Goal: Task Accomplishment & Management: Use online tool/utility

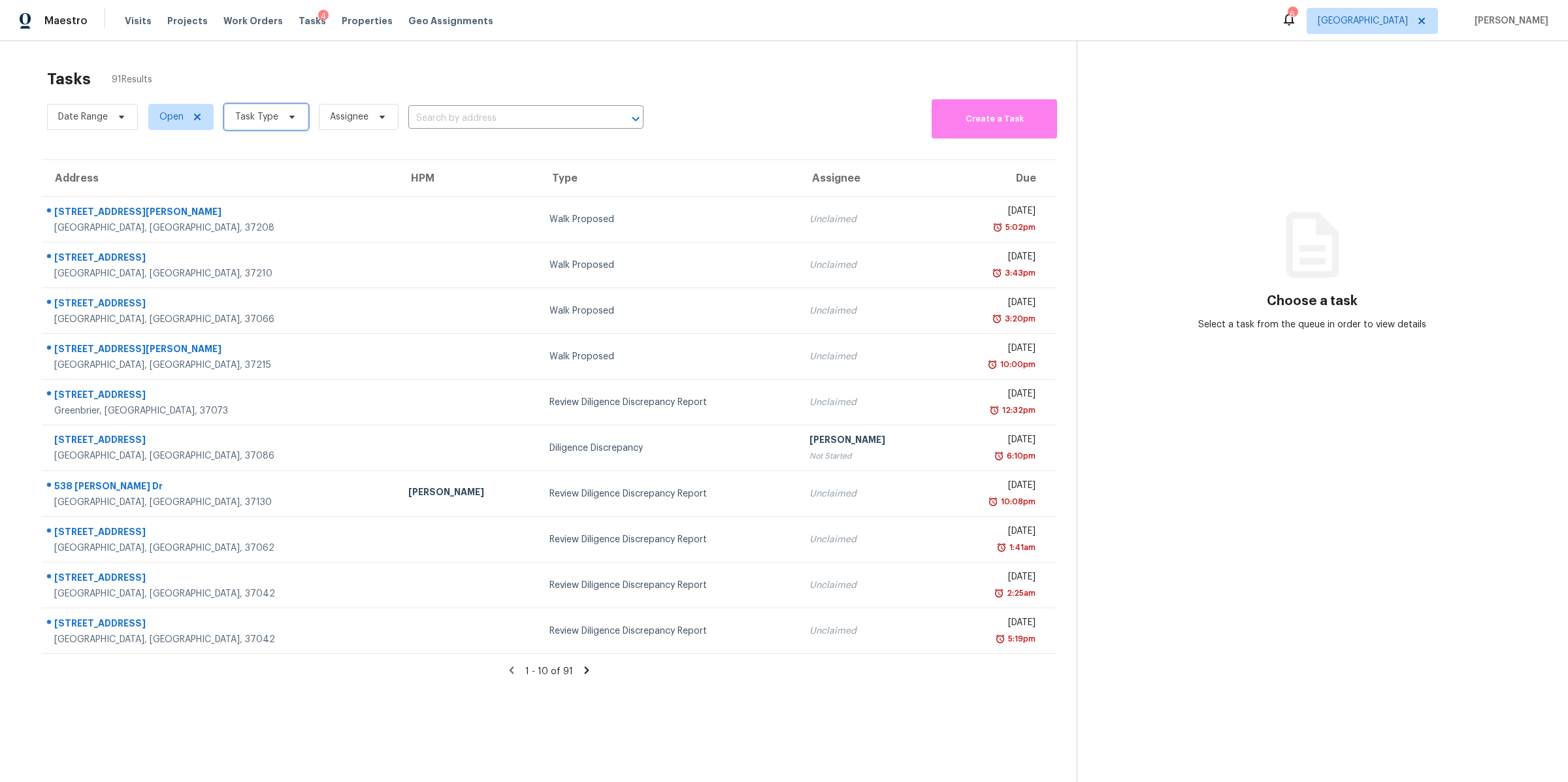
click at [273, 114] on span "Task Type" at bounding box center [257, 117] width 43 height 13
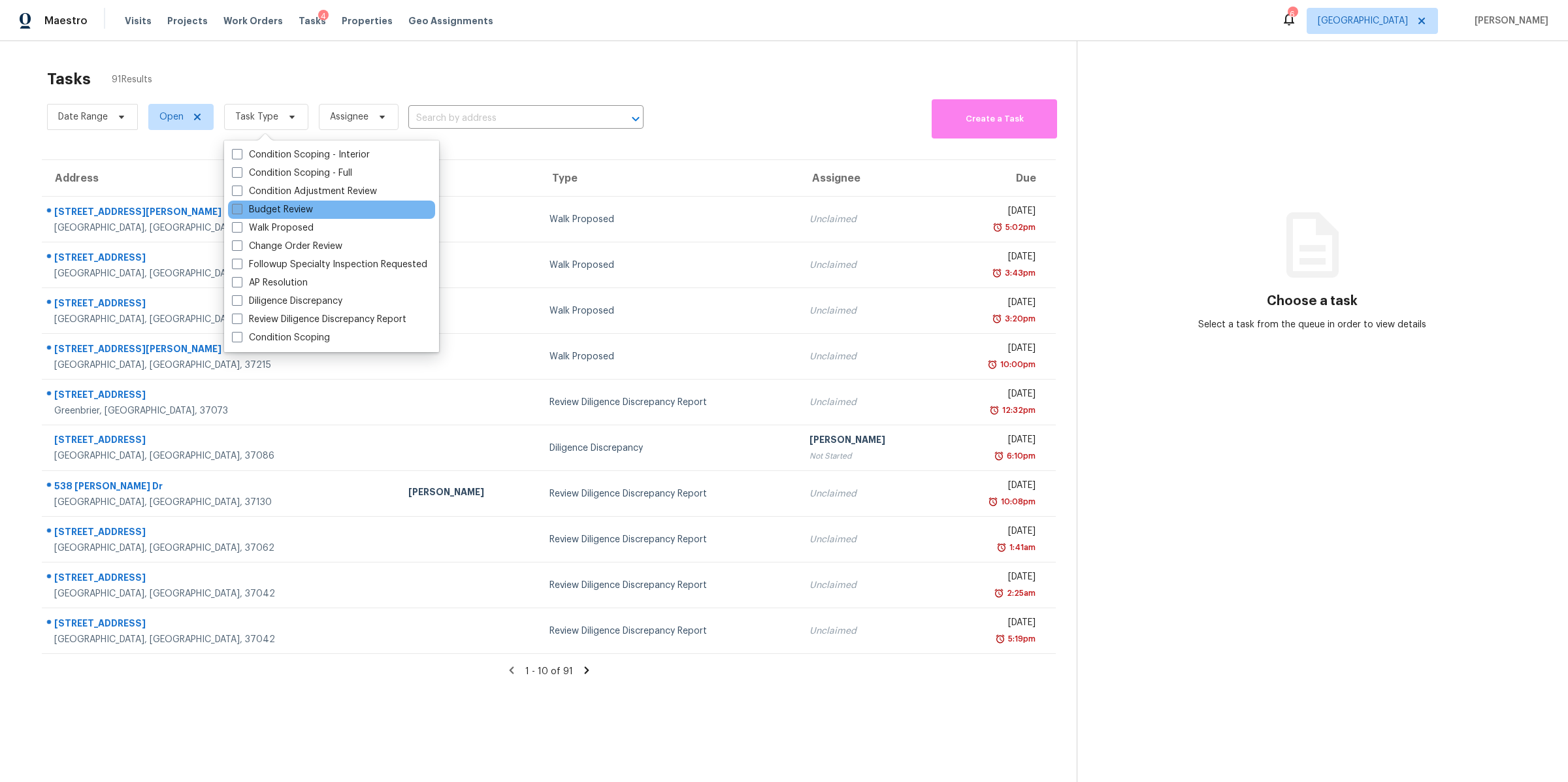
click at [282, 203] on label "Budget Review" at bounding box center [273, 210] width 81 height 13
click at [241, 203] on input "Budget Review" at bounding box center [236, 208] width 9 height 9
checkbox input "true"
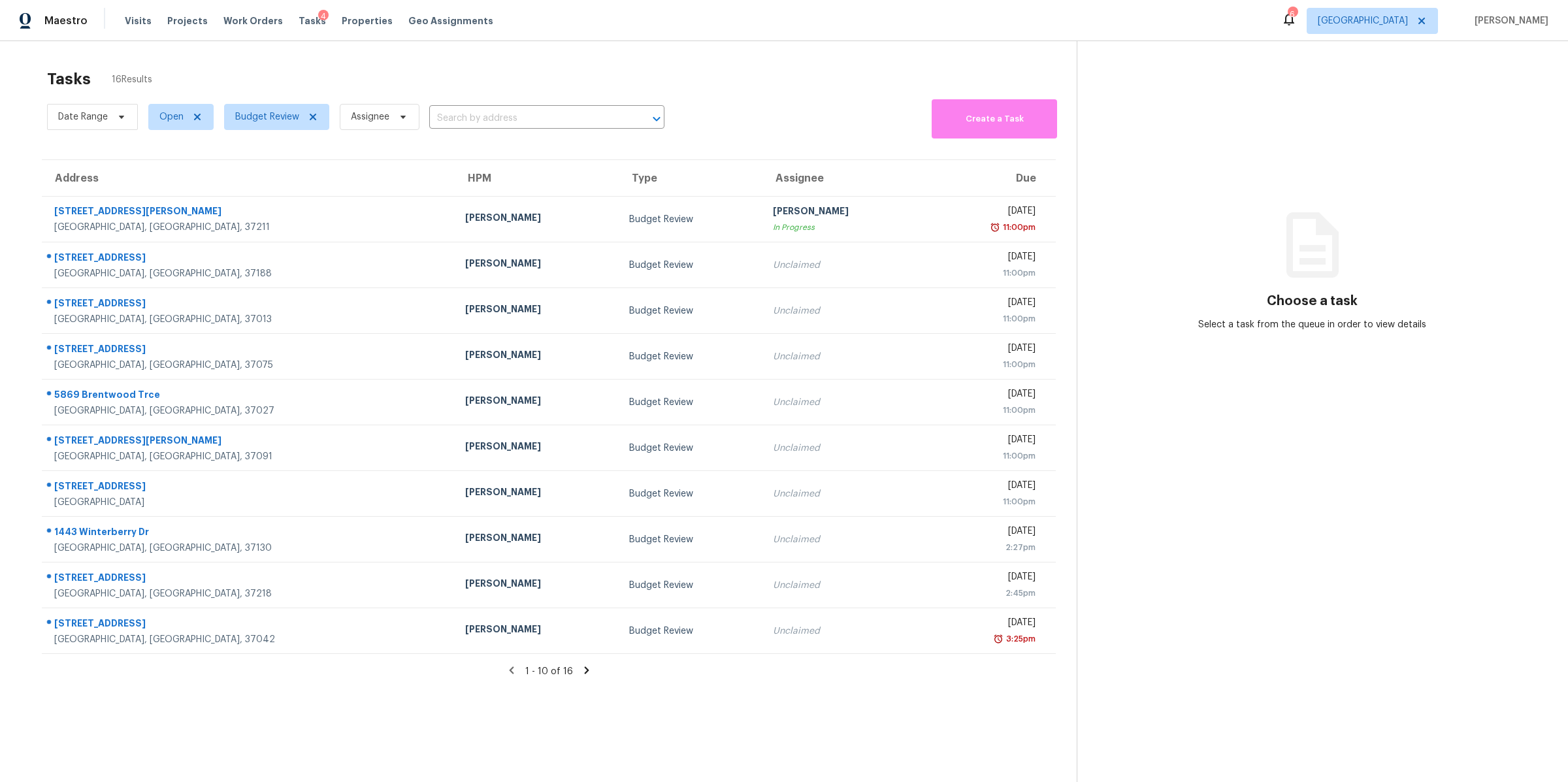
click at [24, 173] on div "Address HPM Type Assignee Due 509 Harding Pl Nashville, TN, 37211 Brianna Bidco…" at bounding box center [549, 406] width 1056 height 495
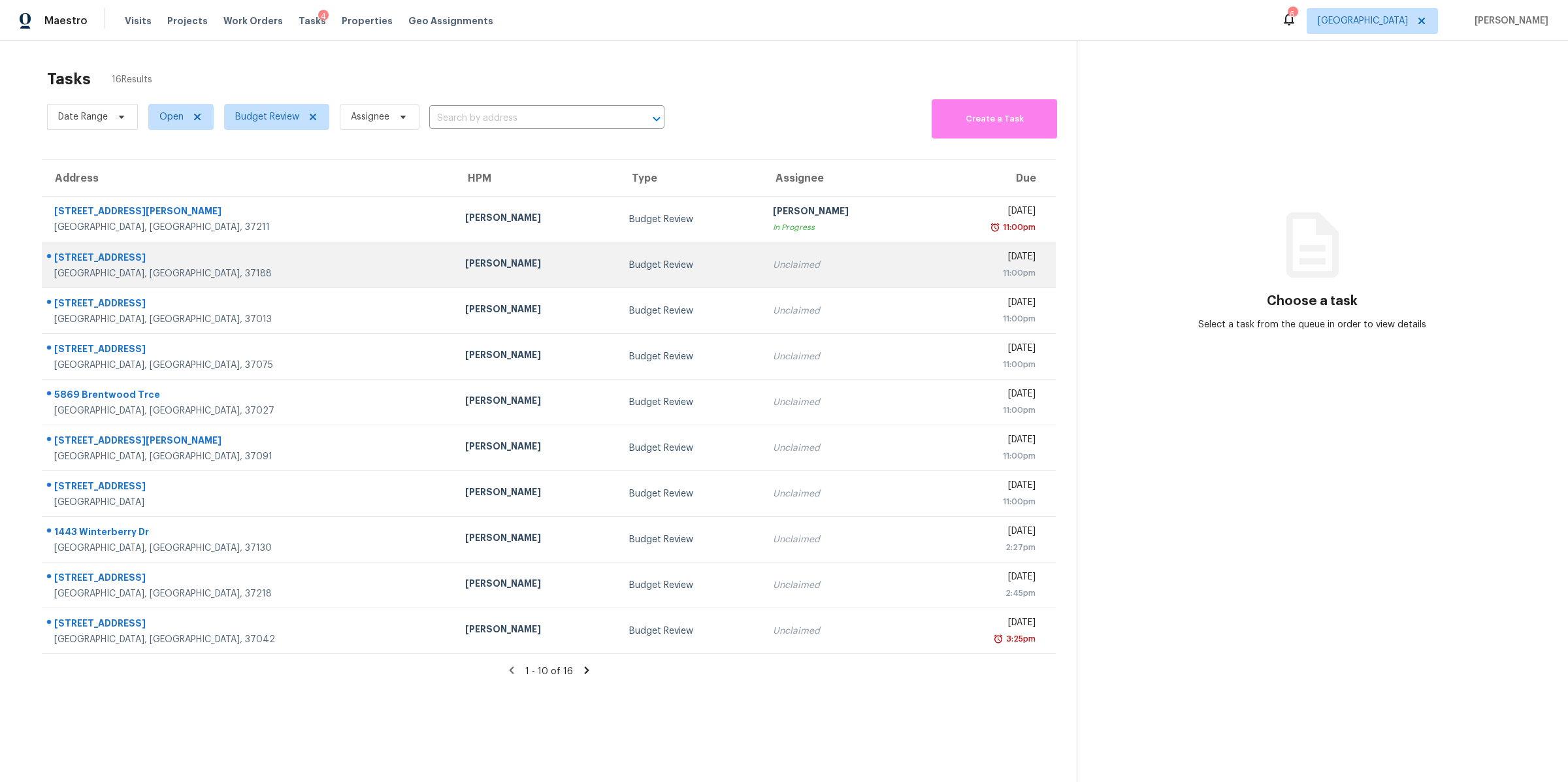
click at [102, 264] on div "5024 Espy Ave" at bounding box center [249, 259] width 390 height 17
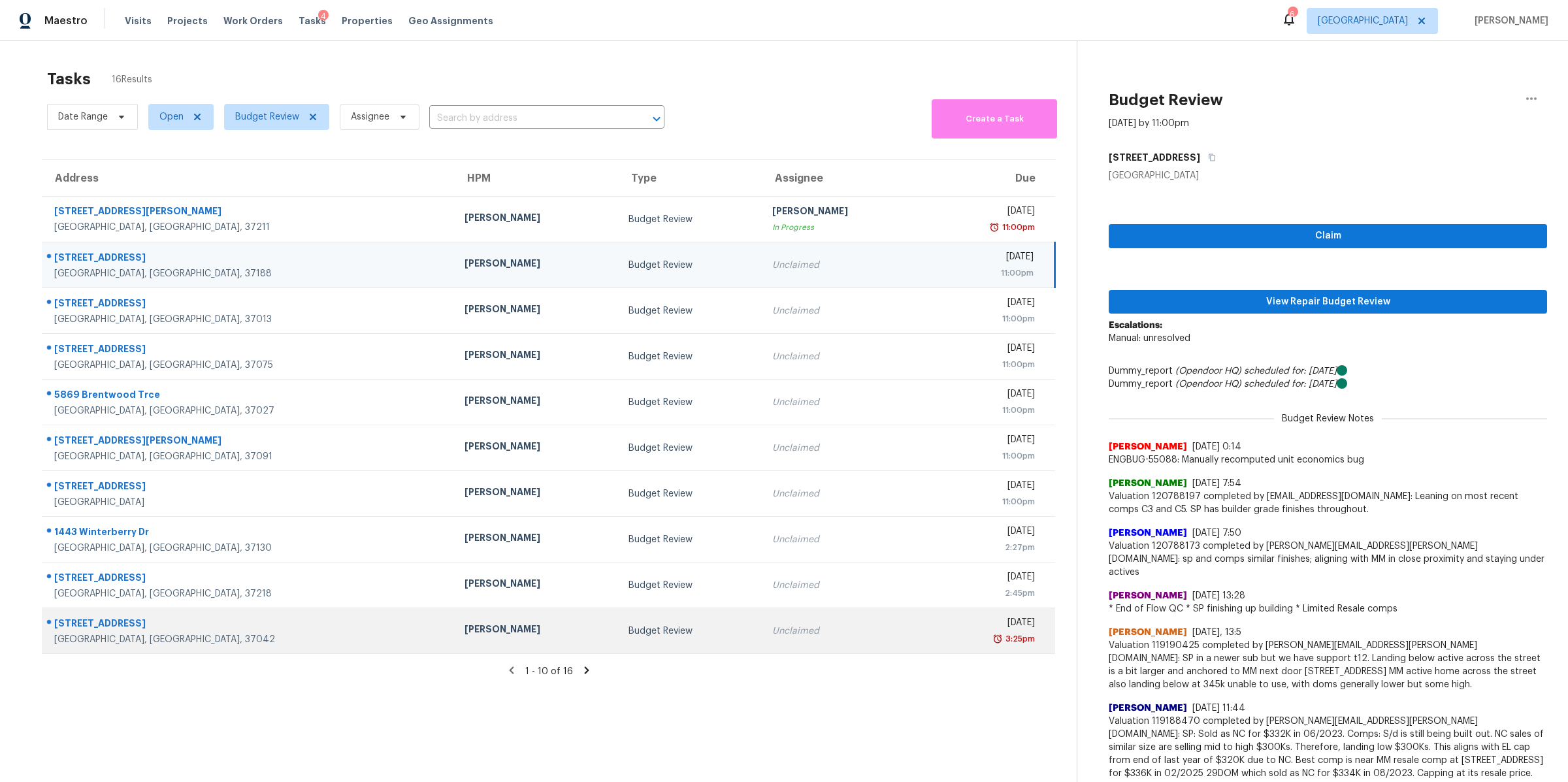
click at [99, 638] on div "Clarksville, TN, 37042" at bounding box center [249, 639] width 389 height 13
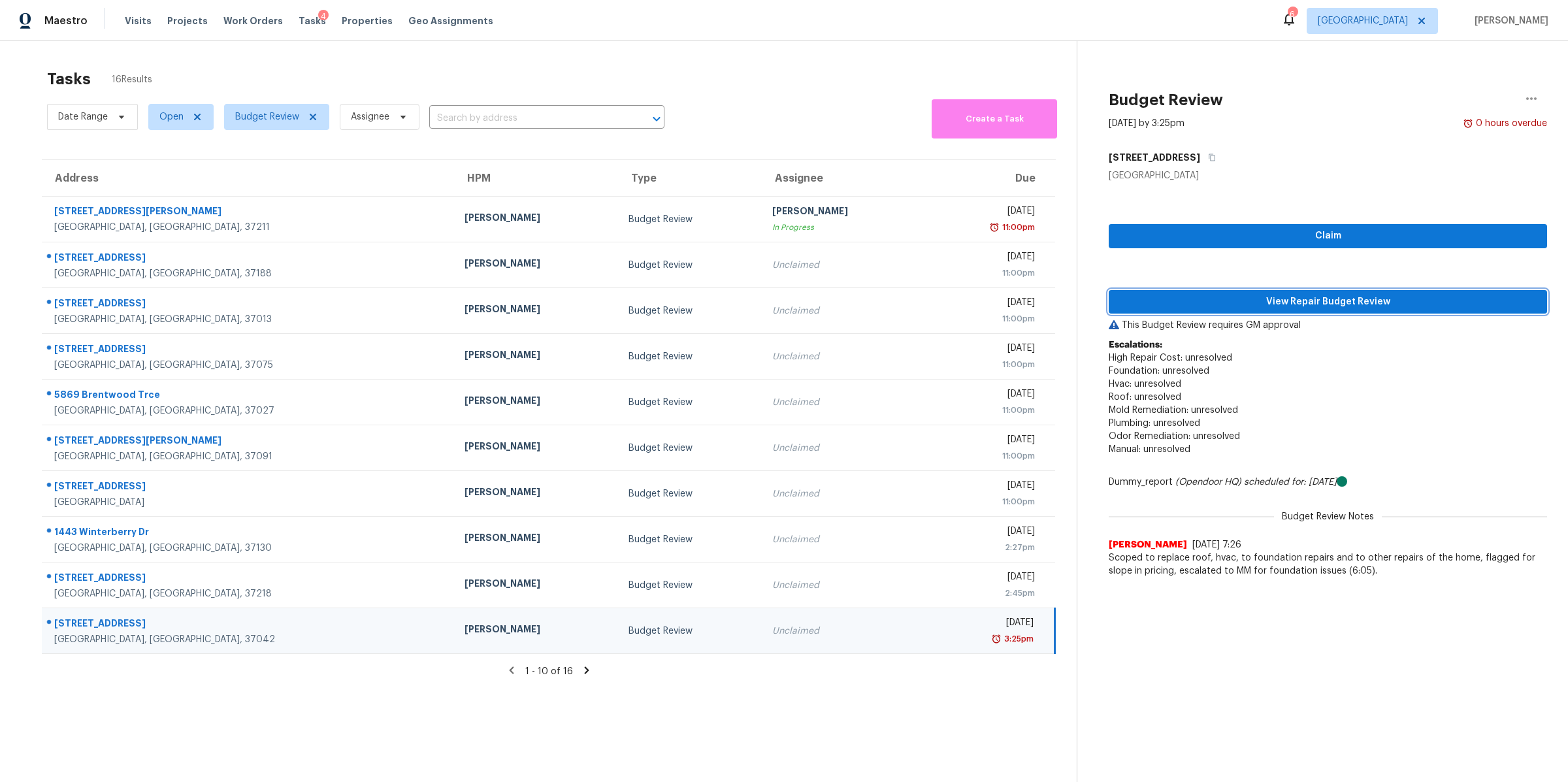
click at [1339, 306] on span "View Repair Budget Review" at bounding box center [1328, 302] width 417 height 17
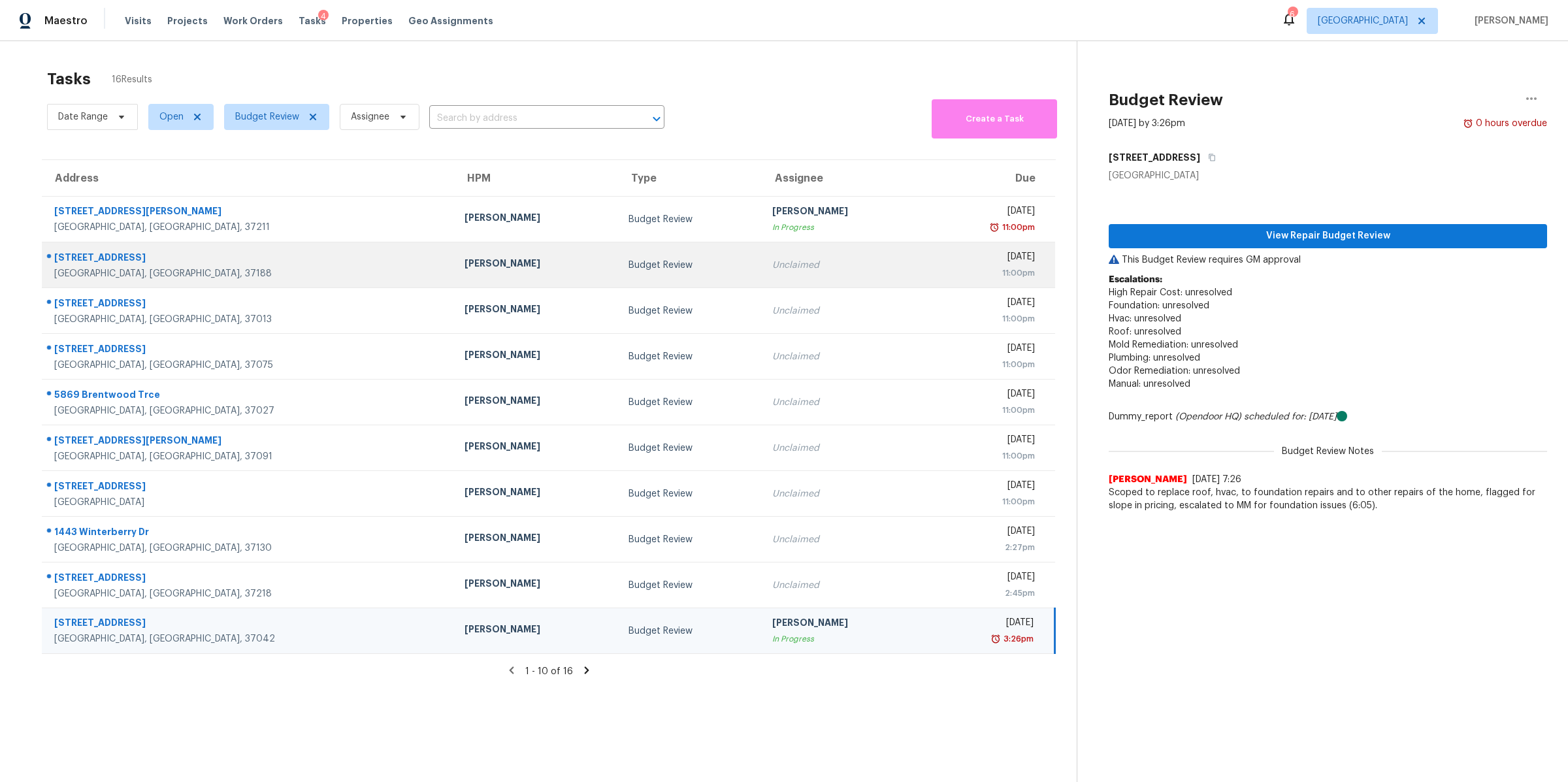
click at [92, 268] on div "White House, TN, 37188" at bounding box center [249, 274] width 389 height 13
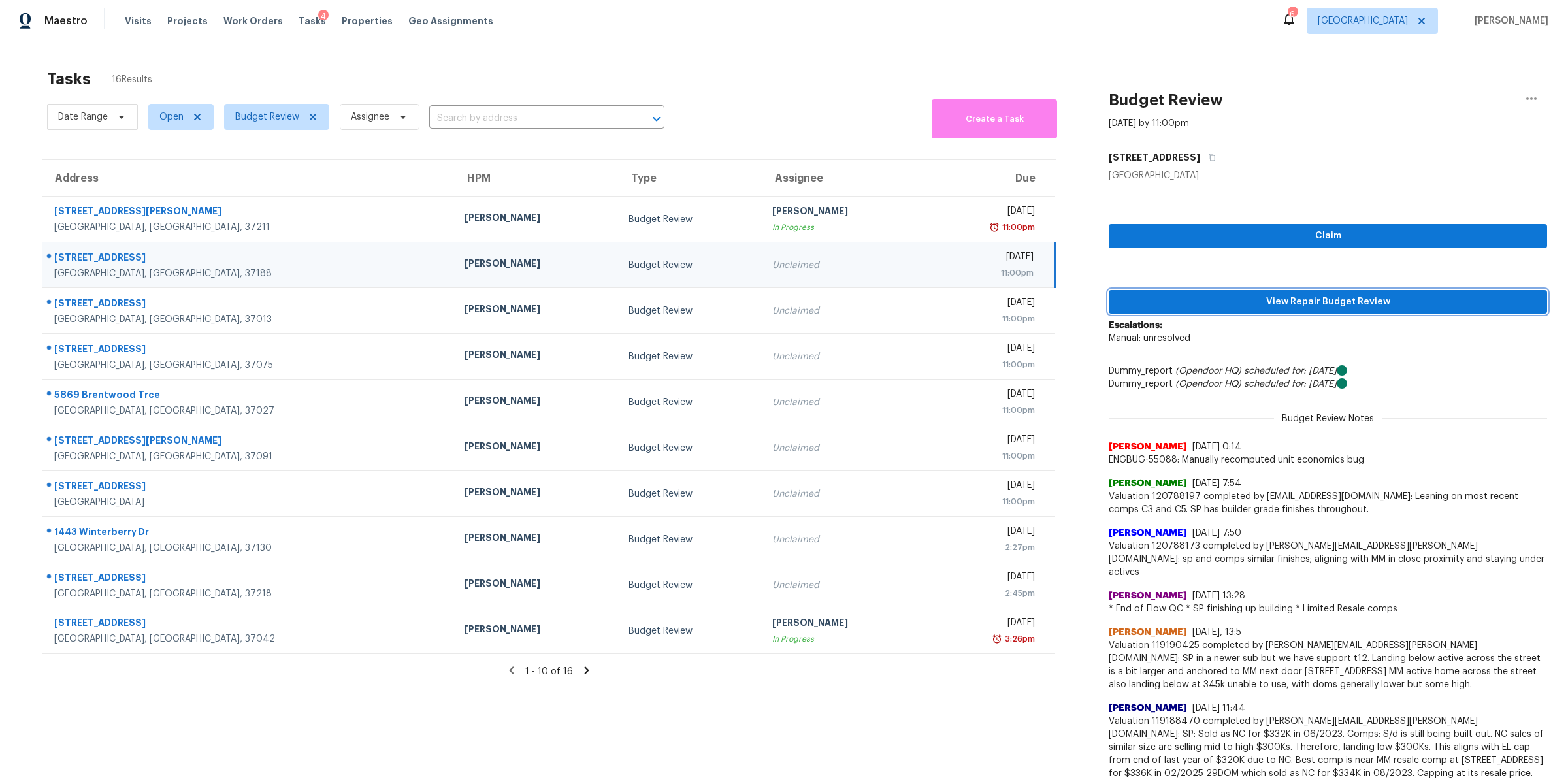
click at [1369, 299] on span "View Repair Budget Review" at bounding box center [1328, 302] width 417 height 17
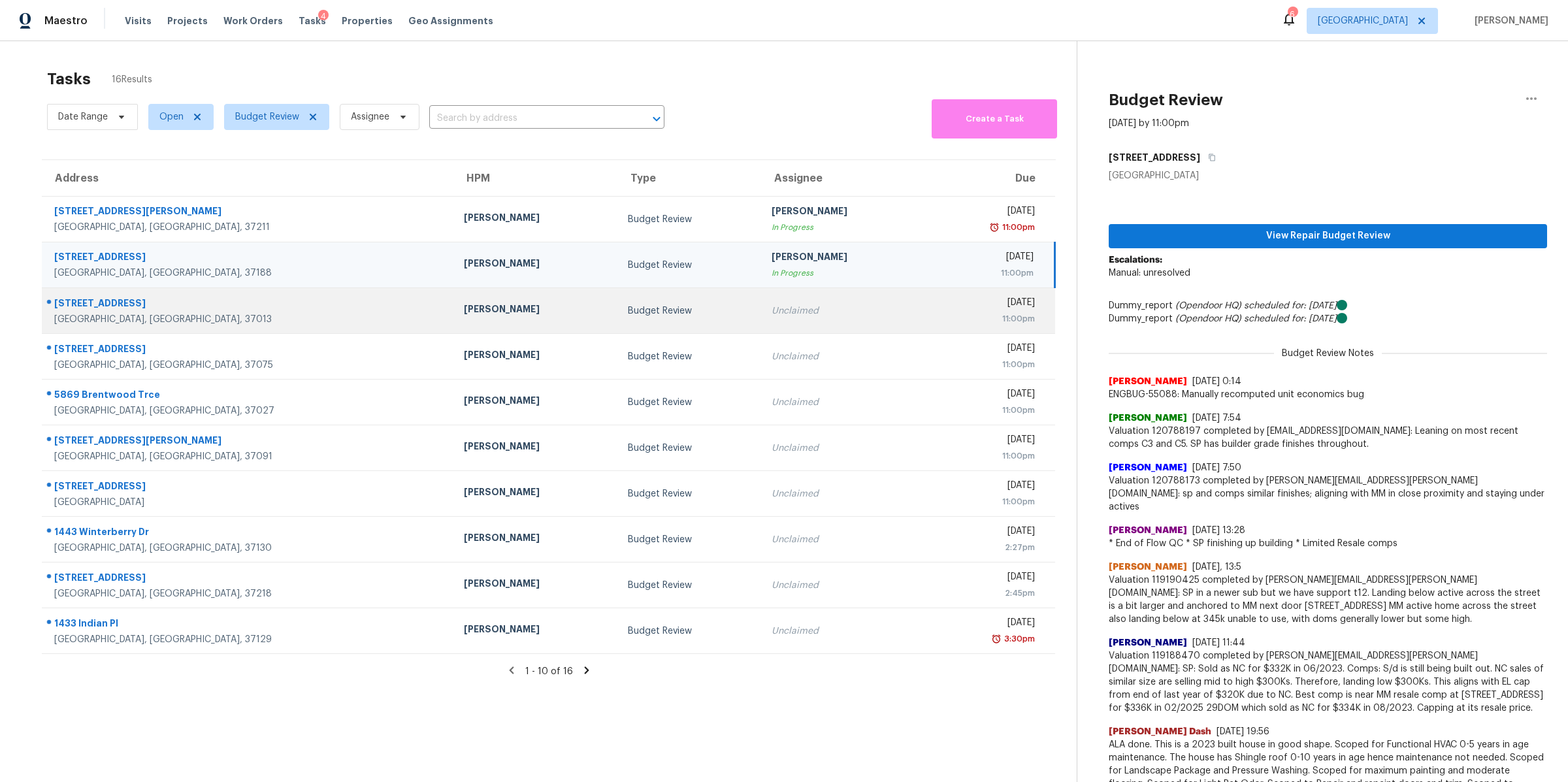
click at [104, 307] on div "3300 Country Ridge Dr" at bounding box center [248, 304] width 389 height 17
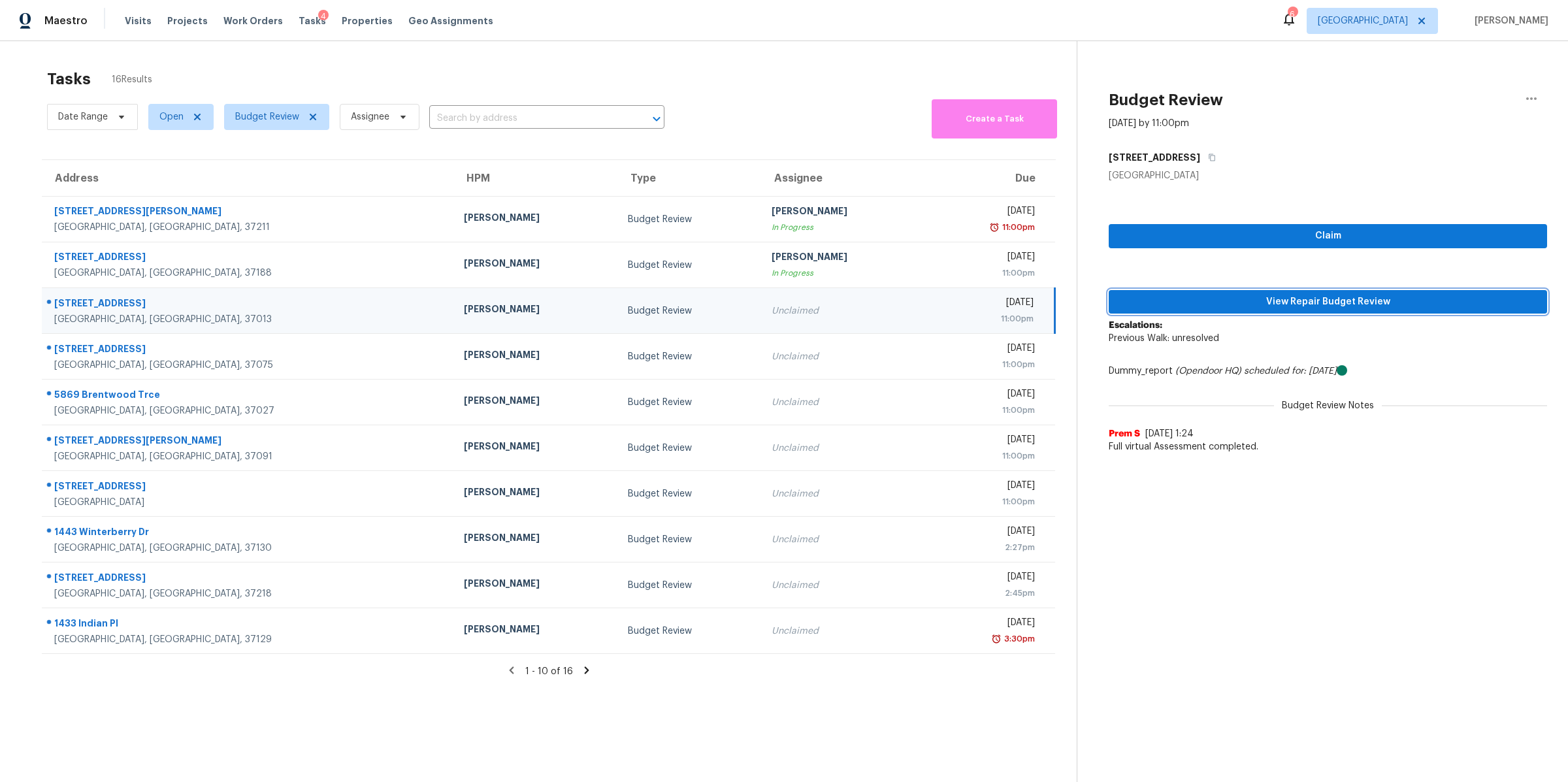
click at [1357, 303] on span "View Repair Budget Review" at bounding box center [1328, 302] width 417 height 17
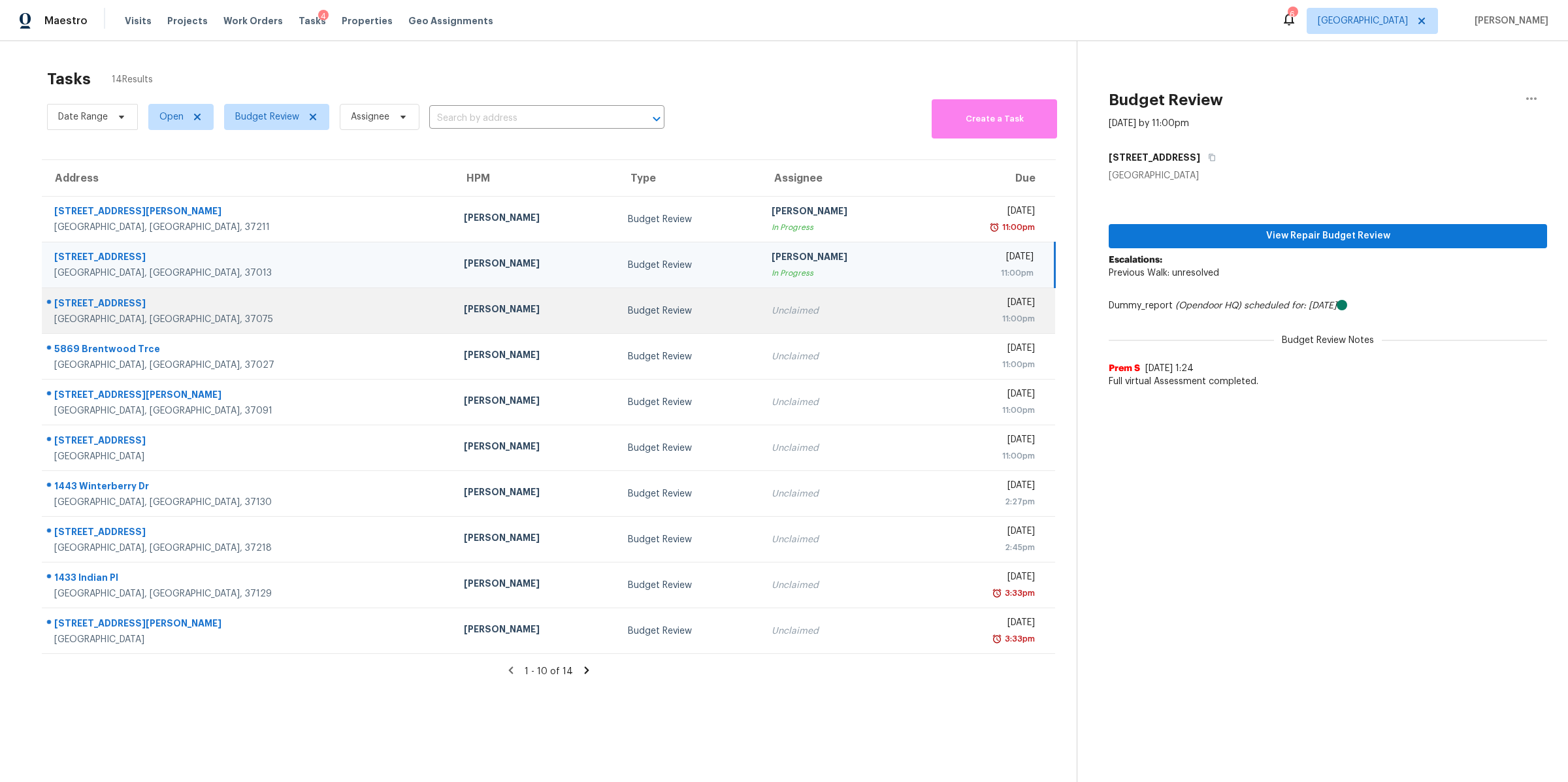
click at [96, 304] on div "133 Country Club Dr" at bounding box center [248, 304] width 389 height 17
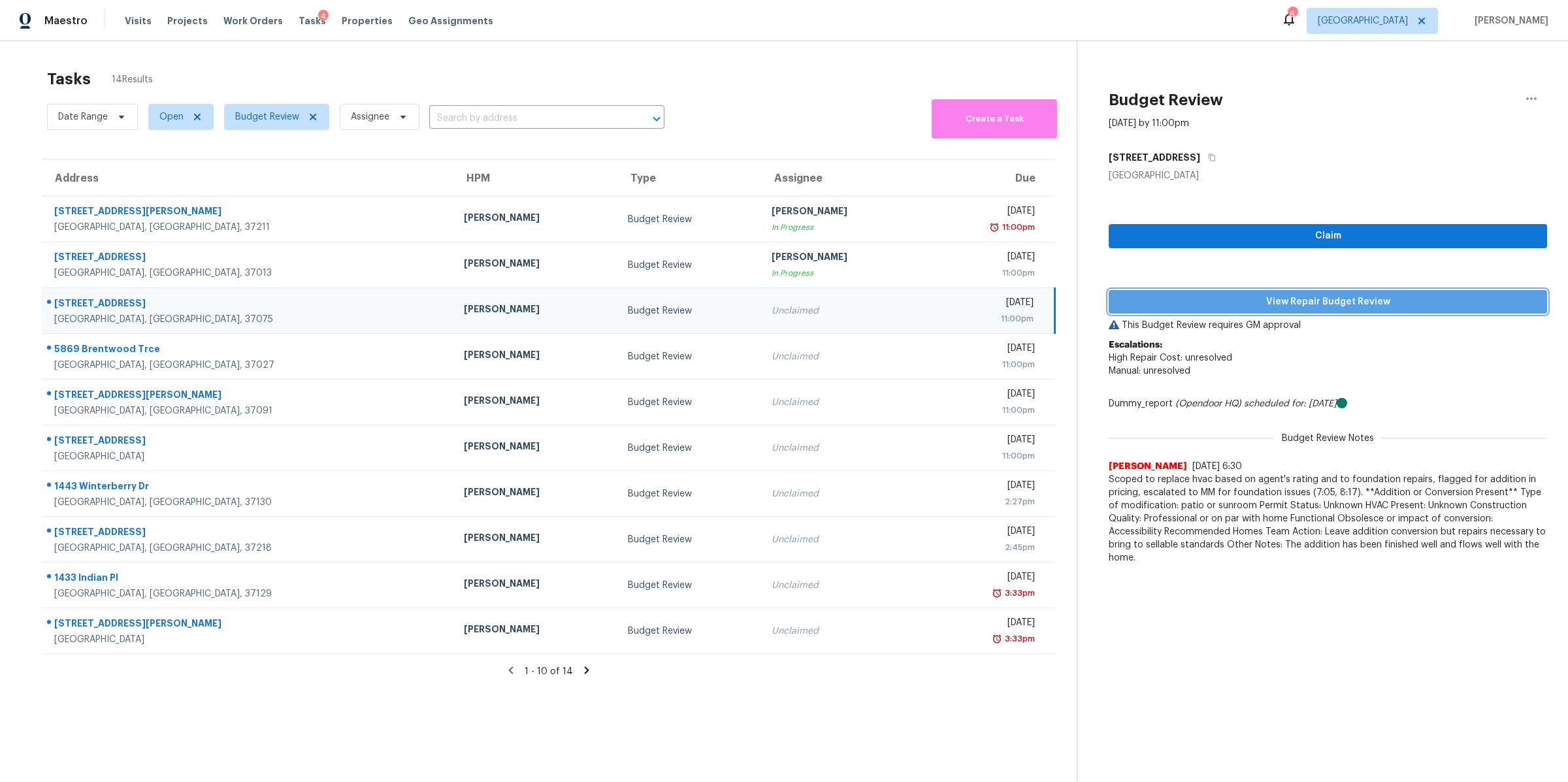
click at [1278, 298] on span "View Repair Budget Review" at bounding box center [1328, 302] width 417 height 17
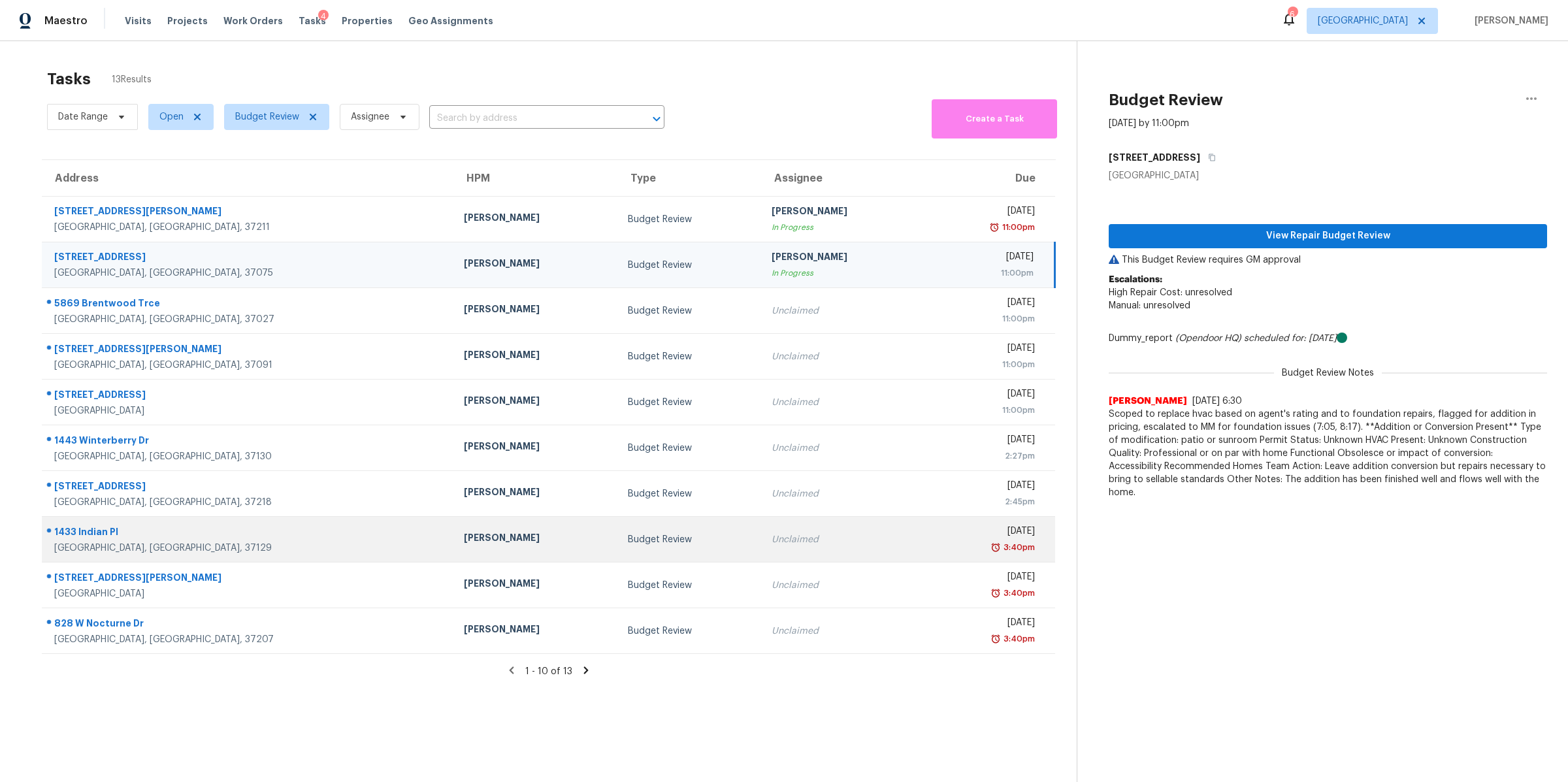
click at [83, 541] on div "1433 Indian Pl" at bounding box center [248, 533] width 389 height 17
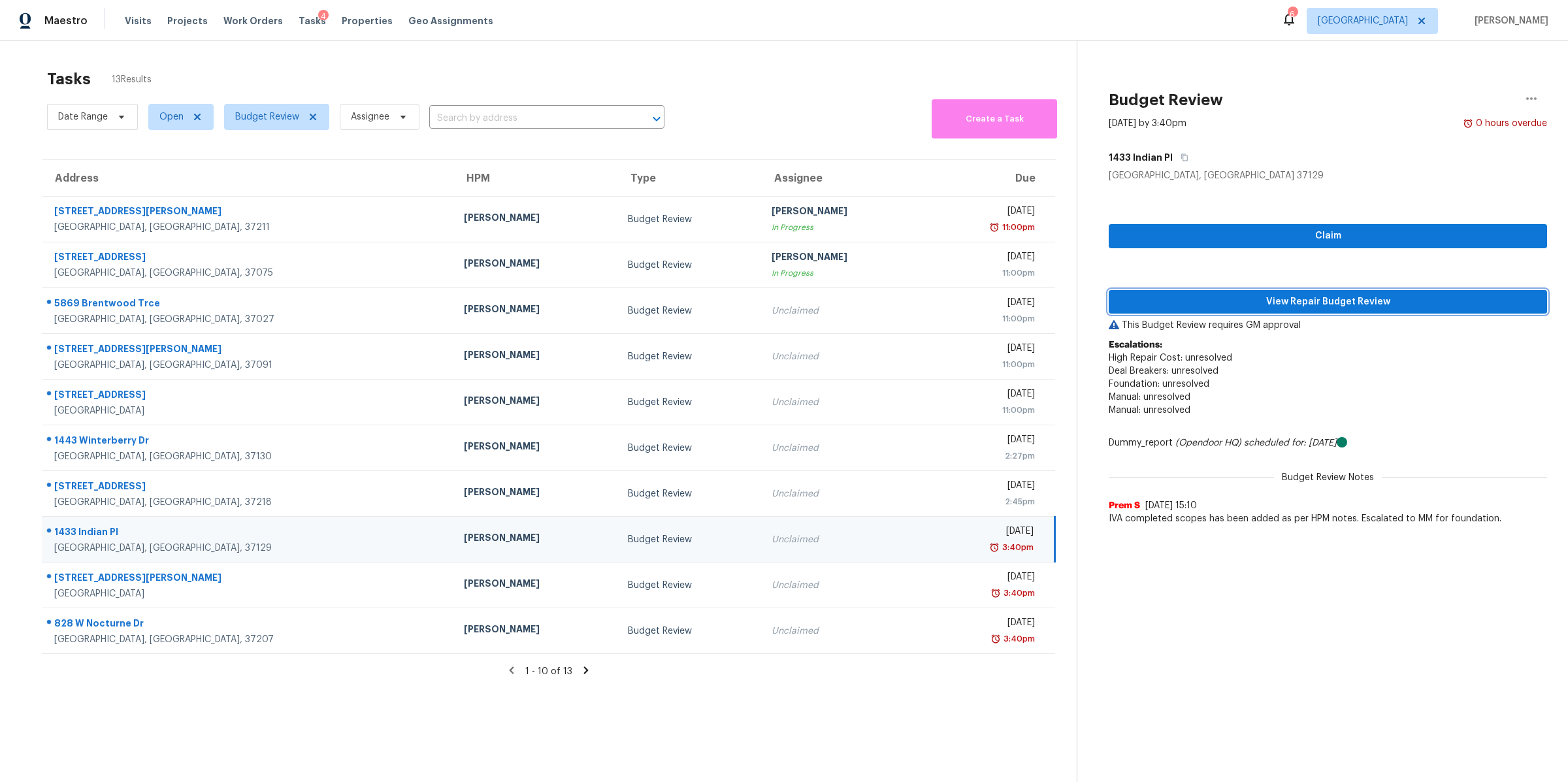
click at [1326, 311] on button "View Repair Budget Review" at bounding box center [1328, 302] width 438 height 25
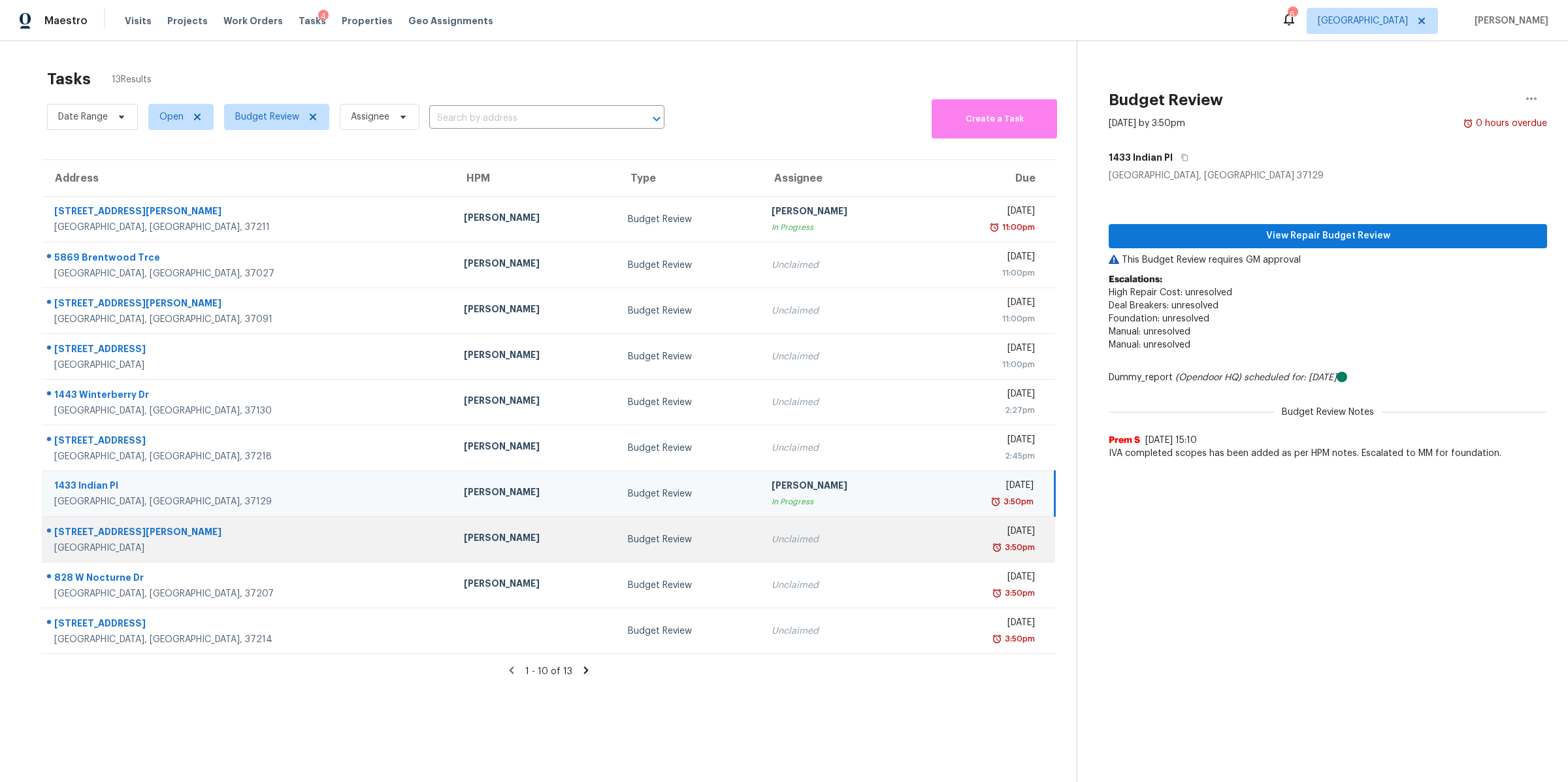
click at [95, 548] on div "Clarksville, TN, 37043" at bounding box center [248, 548] width 389 height 13
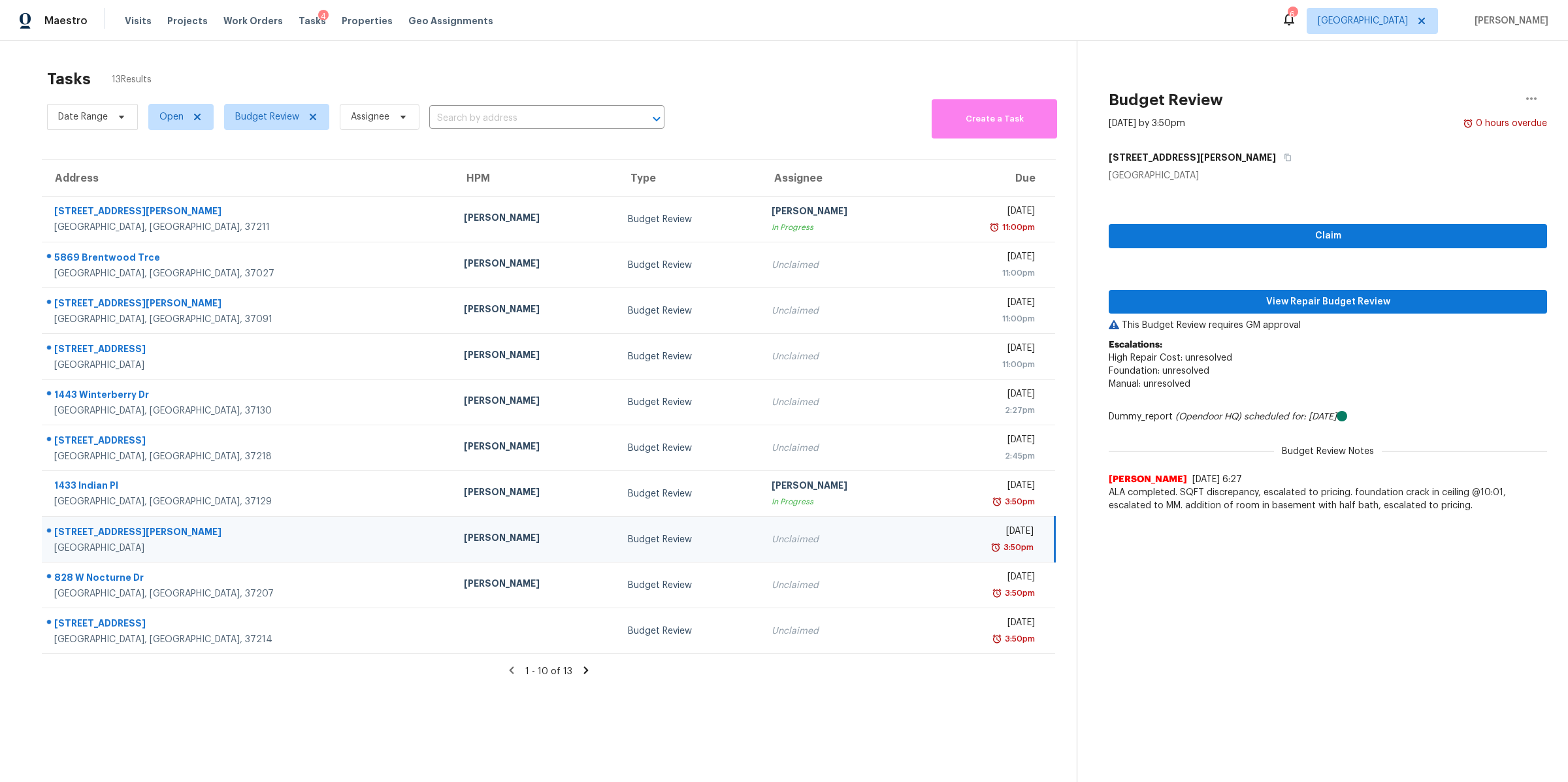
click at [1288, 315] on div "Claim View Repair Budget Review This Budget Review requires GM approval Escalat…" at bounding box center [1328, 350] width 438 height 337
click at [1290, 301] on span "View Repair Budget Review" at bounding box center [1328, 302] width 417 height 17
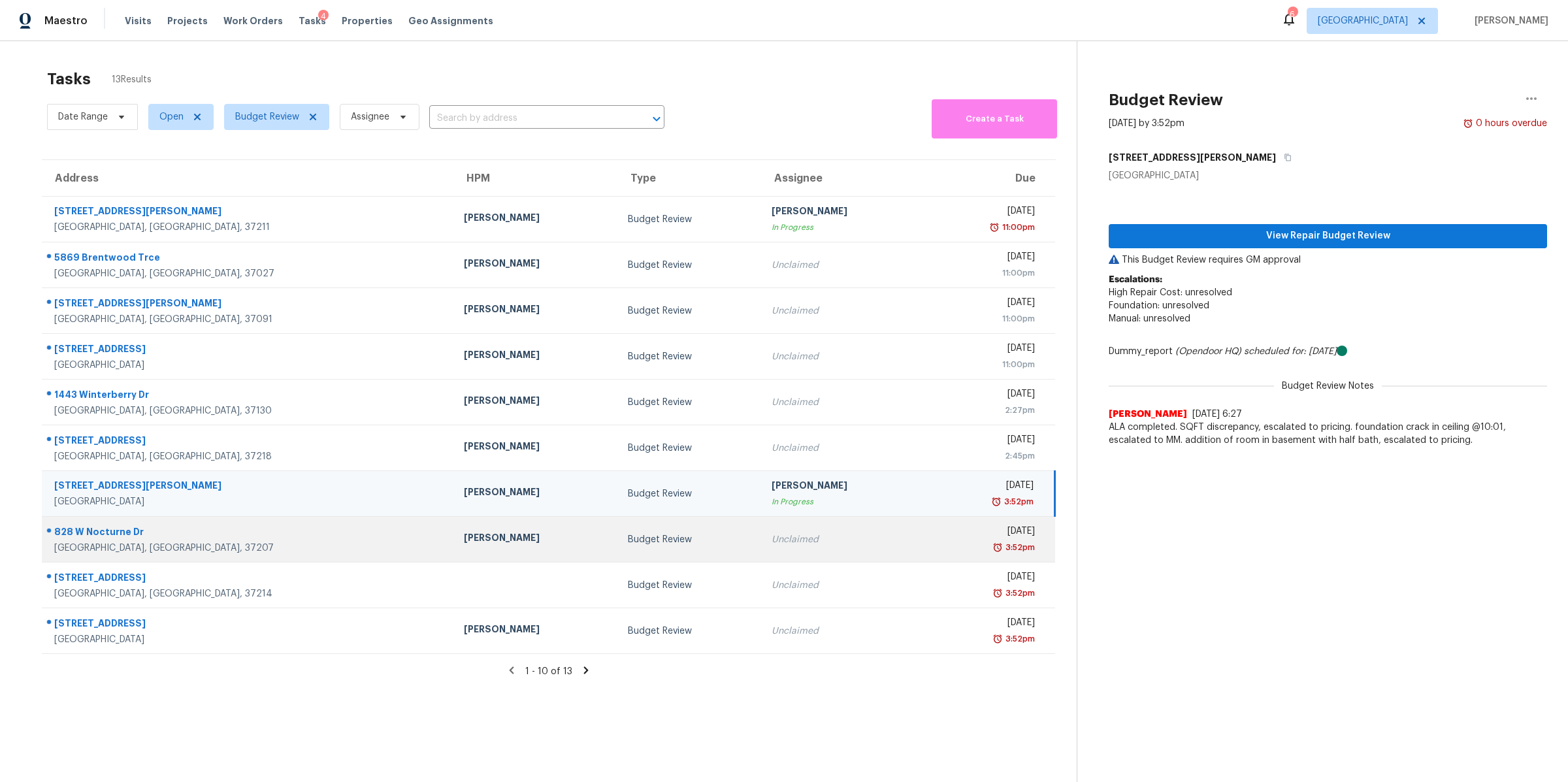
click at [94, 554] on div "Nashville, TN, 37207" at bounding box center [248, 548] width 389 height 13
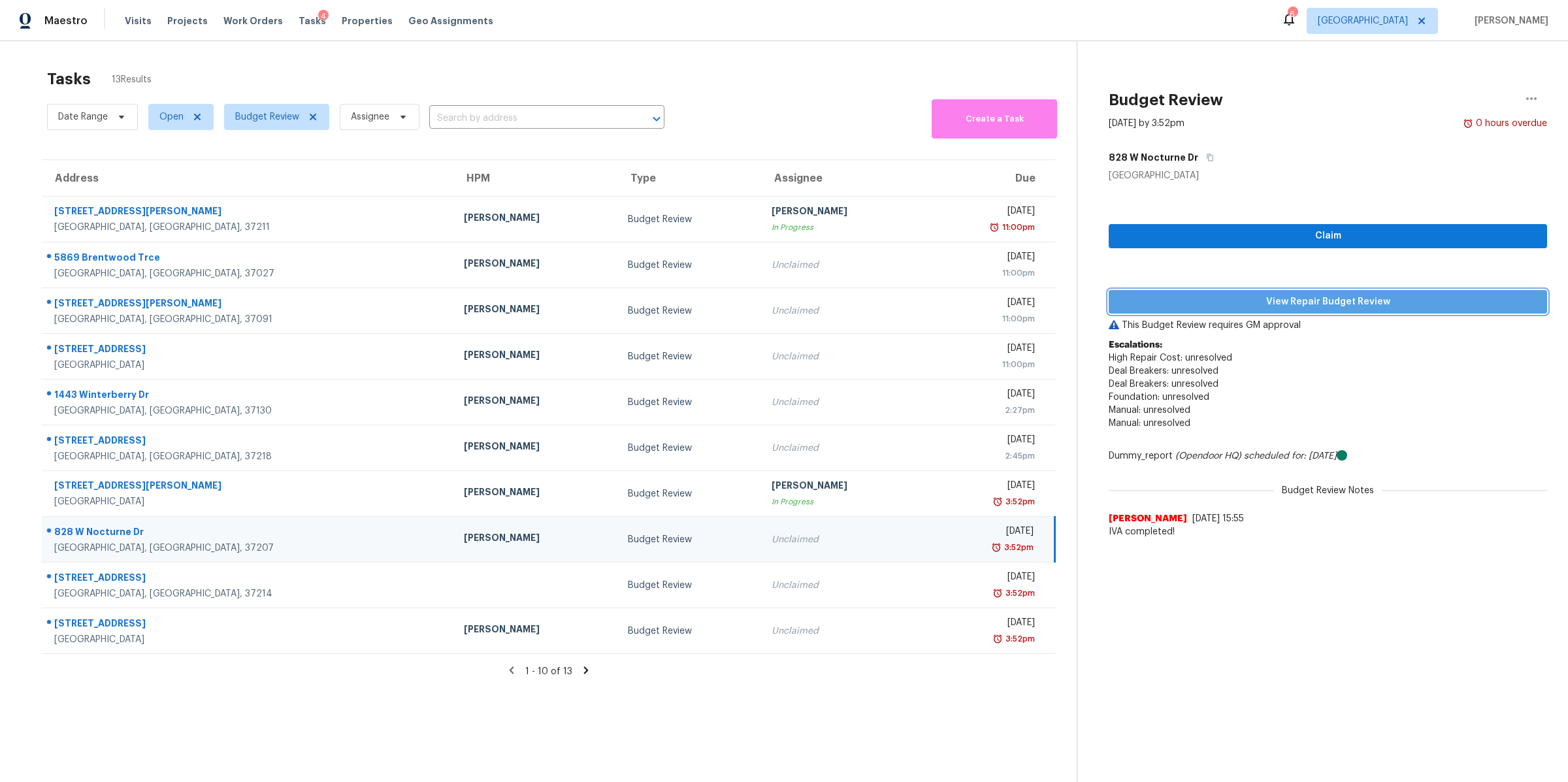
click at [1288, 299] on span "View Repair Budget Review" at bounding box center [1328, 302] width 417 height 17
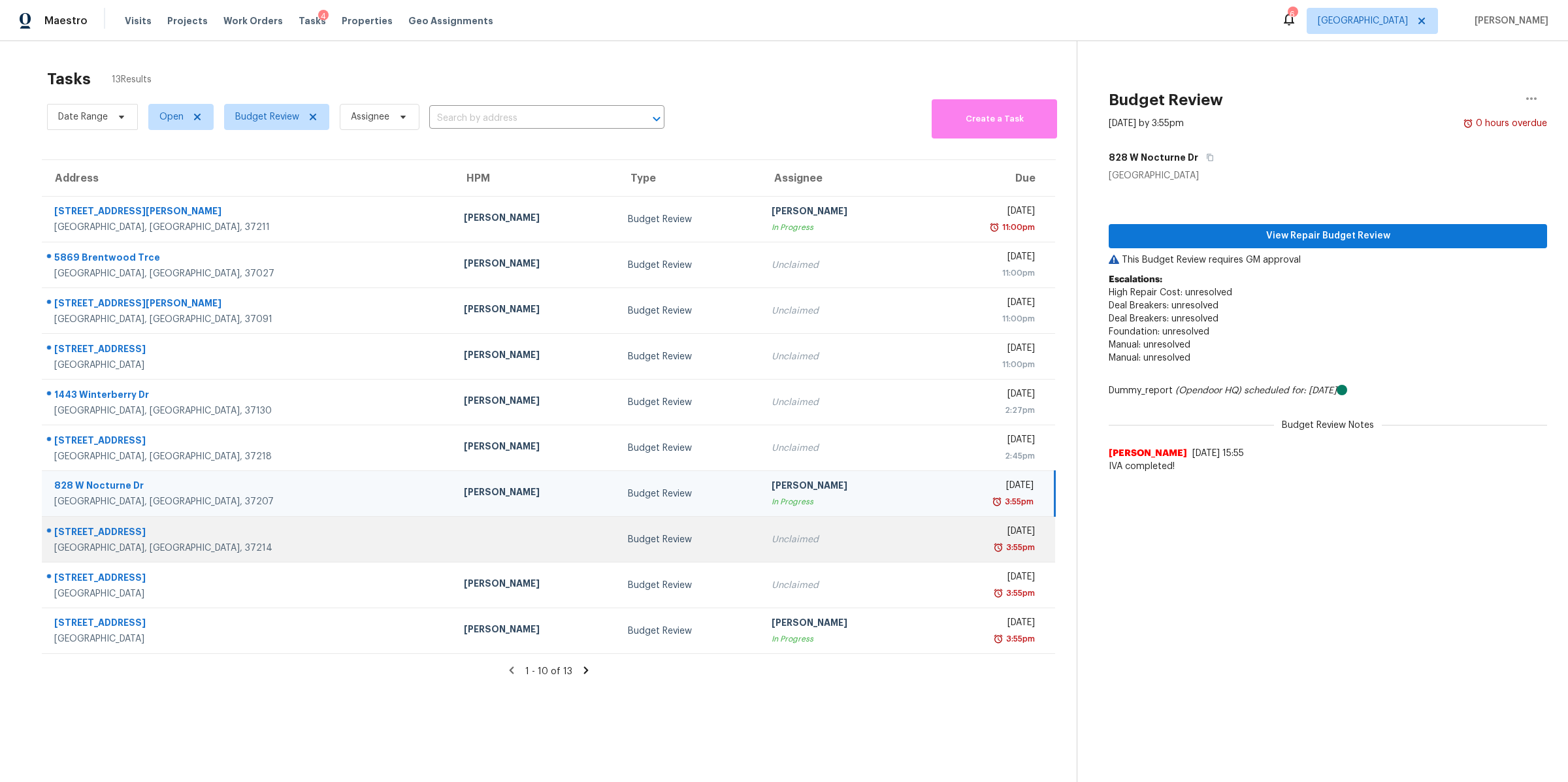
click at [105, 534] on div "800 Carlisle Ct N" at bounding box center [248, 533] width 389 height 17
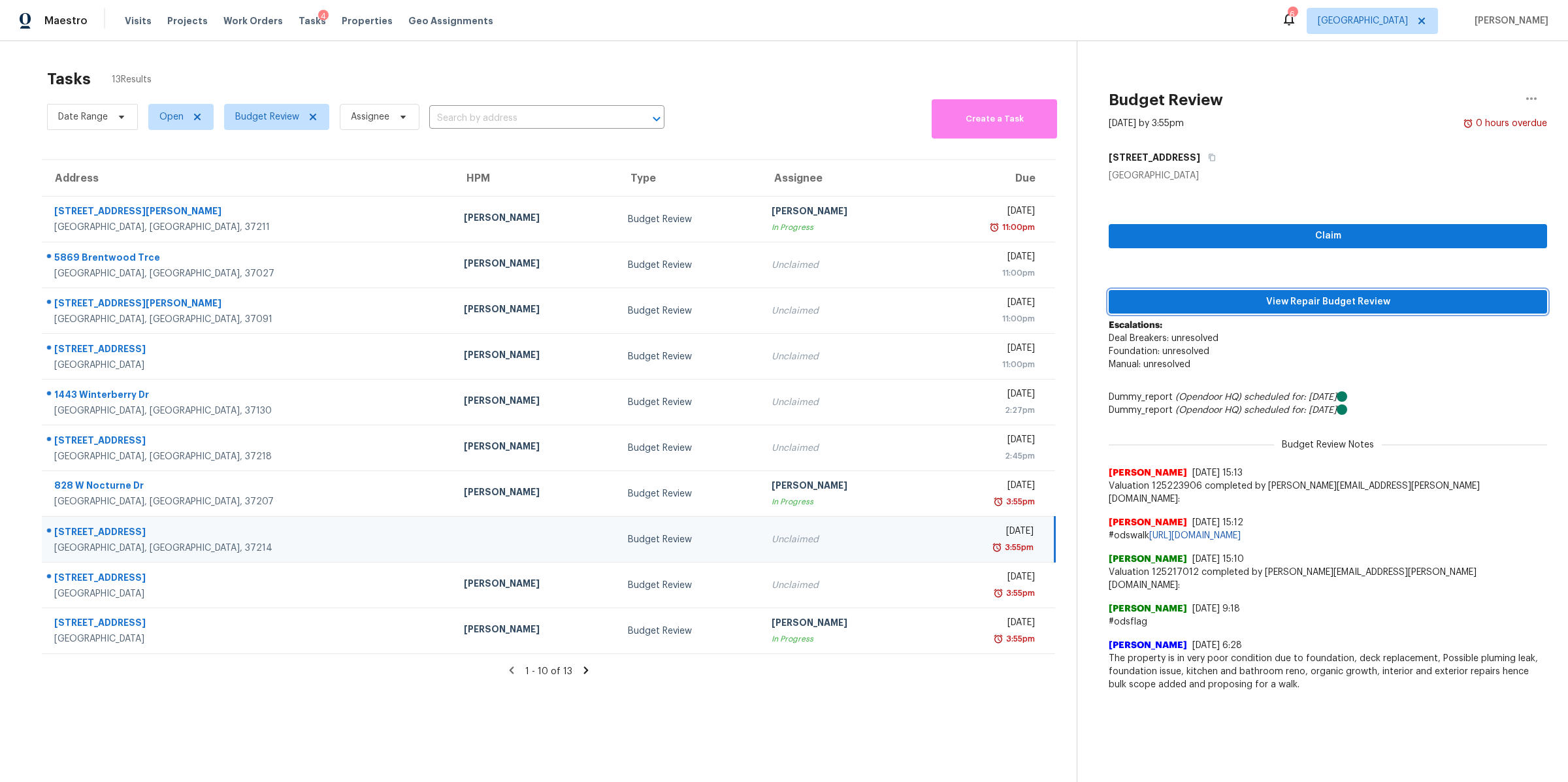
click at [1284, 302] on span "View Repair Budget Review" at bounding box center [1328, 302] width 417 height 17
